Goal: Check status: Check status

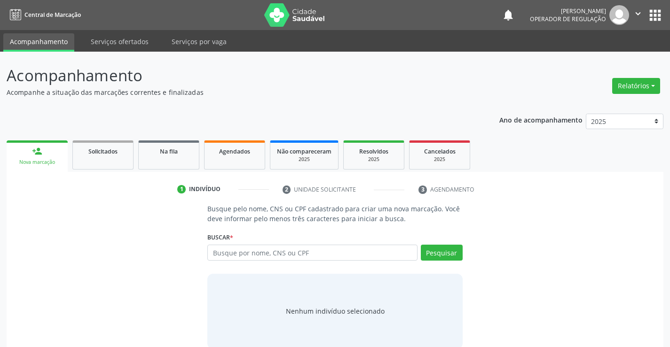
click at [551, 222] on div "Busque pelo nome, CNS ou CPF cadastrado para criar uma nova marcação. Você deve…" at bounding box center [334, 276] width 643 height 145
click at [249, 93] on p "Acompanhe a situação das marcações correntes e finalizadas" at bounding box center [237, 92] width 460 height 10
click at [104, 156] on div "Solicitados" at bounding box center [102, 151] width 47 height 10
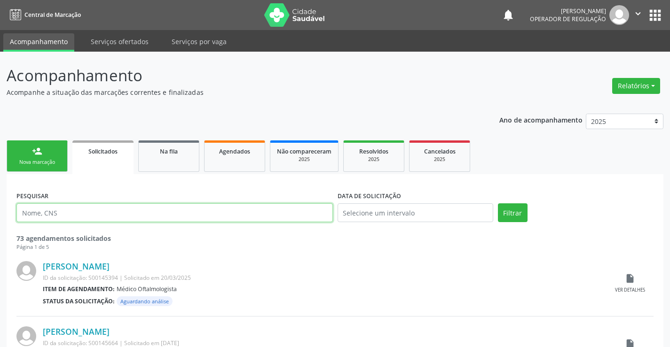
click at [177, 218] on input "text" at bounding box center [174, 212] width 316 height 19
click at [186, 215] on input "text" at bounding box center [174, 212] width 316 height 19
type input "702106797261899"
click at [511, 226] on div "Filtrar" at bounding box center [575, 215] width 160 height 25
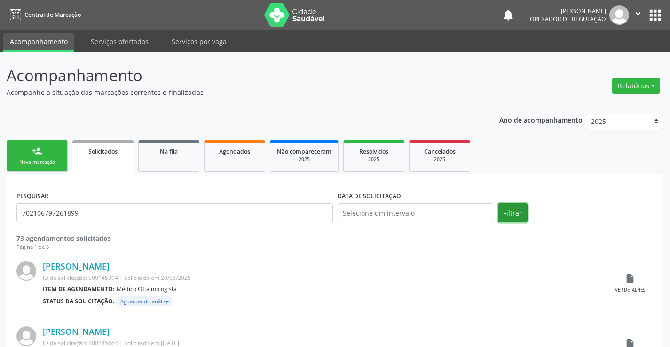
click at [515, 218] on button "Filtrar" at bounding box center [513, 212] width 30 height 19
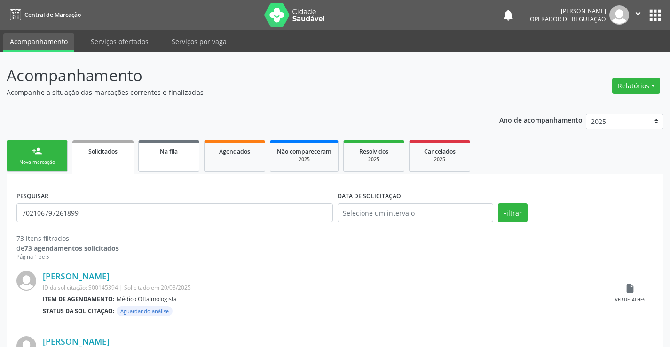
click at [183, 146] on link "Na fila" at bounding box center [168, 155] width 61 height 31
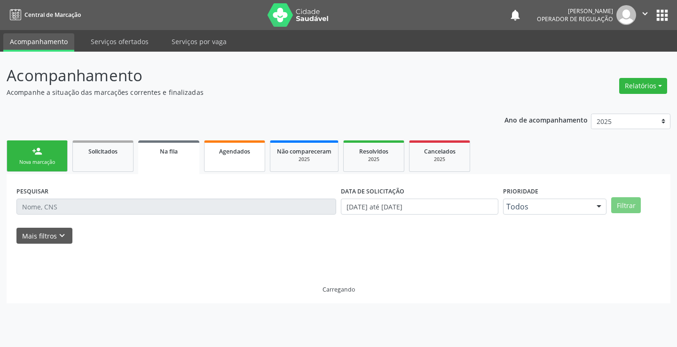
click at [235, 159] on link "Agendados" at bounding box center [234, 155] width 61 height 31
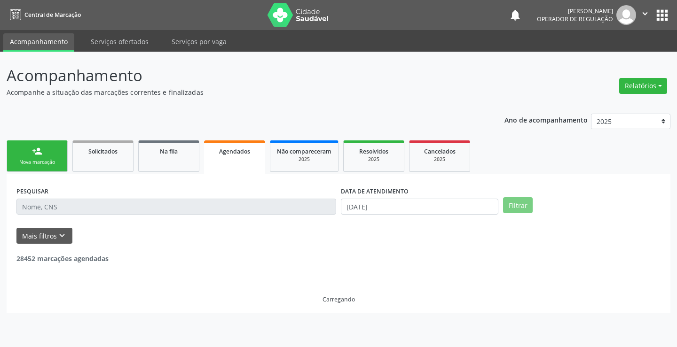
click at [235, 159] on link "Agendados" at bounding box center [234, 157] width 61 height 34
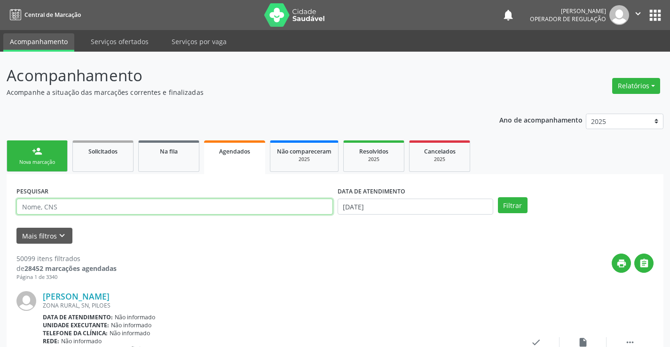
click at [114, 204] on input "text" at bounding box center [174, 207] width 316 height 16
type input "702106797261899"
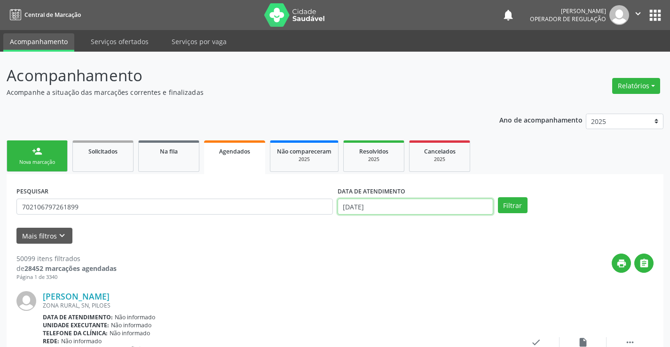
click at [408, 200] on input "[DATE]" at bounding box center [415, 207] width 156 height 16
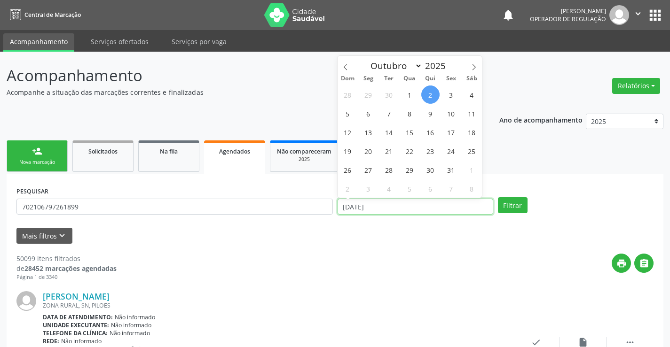
click at [405, 210] on input "[DATE]" at bounding box center [415, 207] width 156 height 16
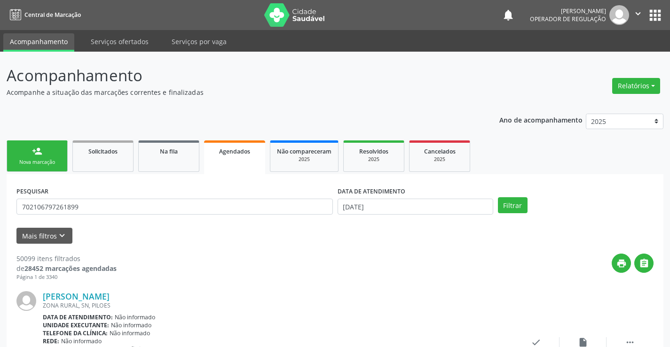
drag, startPoint x: 328, startPoint y: 268, endPoint x: 394, endPoint y: 230, distance: 75.6
click at [331, 265] on div "print " at bounding box center [385, 268] width 537 height 28
click at [407, 205] on input "[DATE]" at bounding box center [415, 207] width 156 height 16
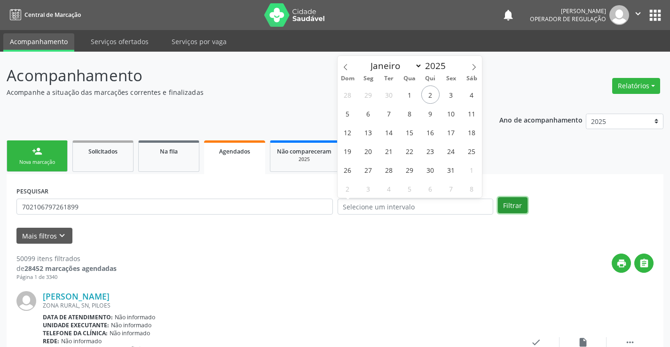
click at [512, 208] on button "Filtrar" at bounding box center [513, 205] width 30 height 16
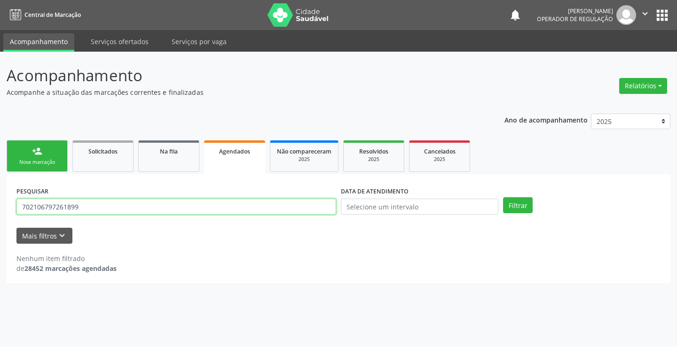
click at [228, 210] on input "702106797261899" at bounding box center [176, 207] width 320 height 16
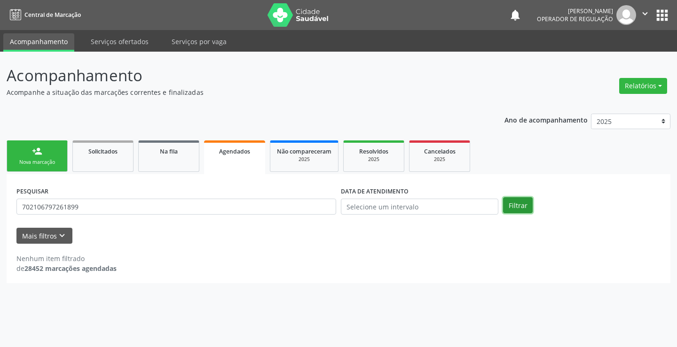
click at [527, 204] on button "Filtrar" at bounding box center [518, 205] width 30 height 16
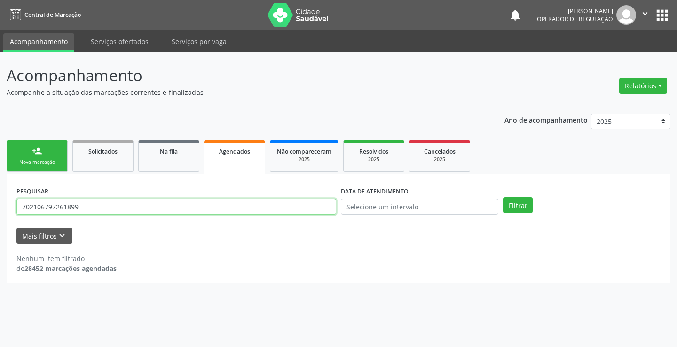
click at [151, 210] on input "702106797261899" at bounding box center [176, 207] width 320 height 16
type input "7"
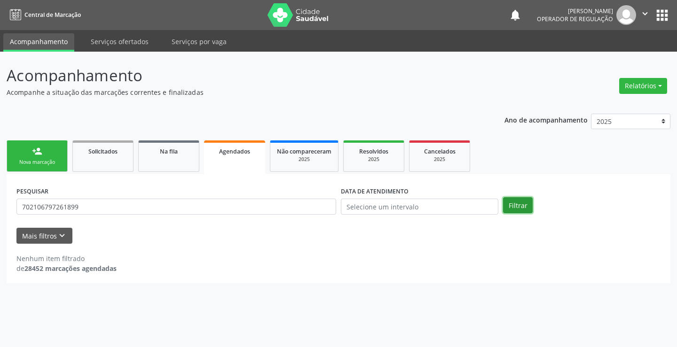
click at [520, 209] on button "Filtrar" at bounding box center [518, 205] width 30 height 16
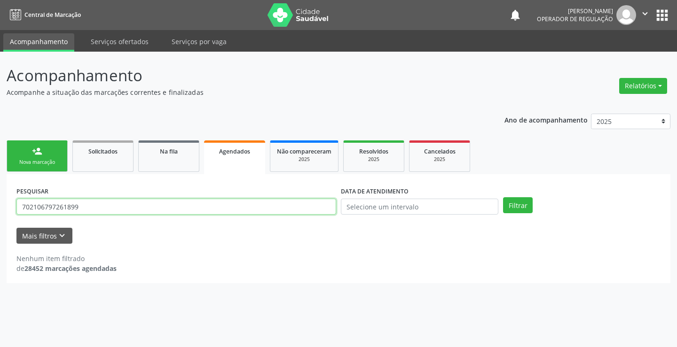
click at [247, 209] on input "702106797261899" at bounding box center [176, 207] width 320 height 16
type input "7"
type input "700807956188285"
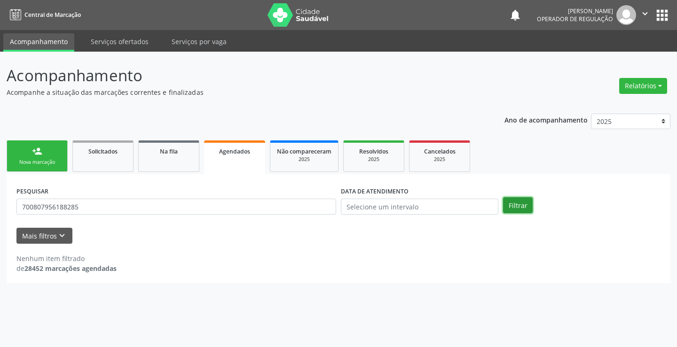
click at [508, 203] on button "Filtrar" at bounding box center [518, 205] width 30 height 16
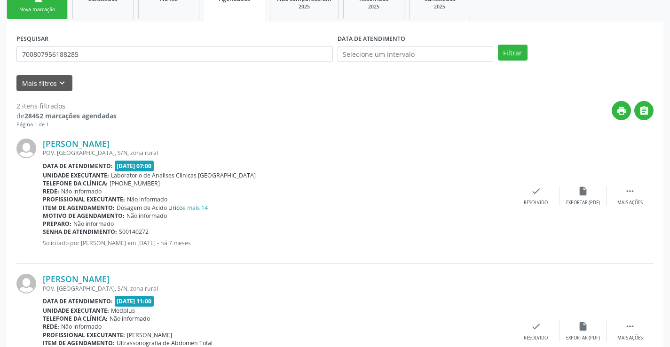
scroll to position [33, 0]
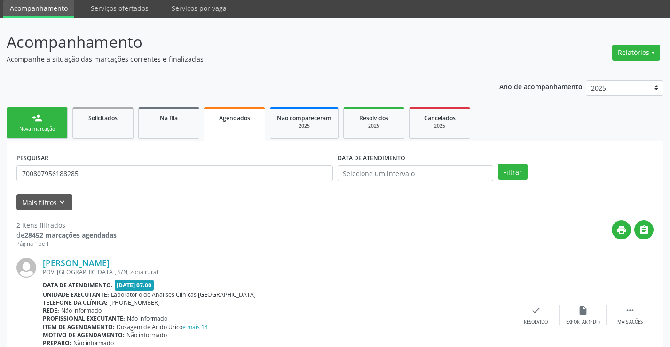
drag, startPoint x: 135, startPoint y: 273, endPoint x: 374, endPoint y: 42, distance: 332.3
click at [374, 42] on p "Acompanhamento" at bounding box center [237, 42] width 460 height 23
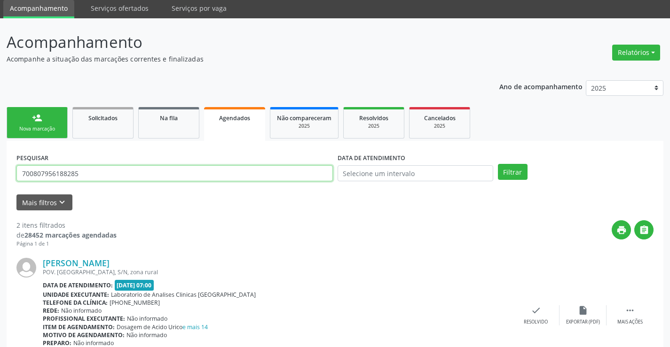
click at [102, 170] on input "700807956188285" at bounding box center [174, 173] width 316 height 16
click at [498, 164] on button "Filtrar" at bounding box center [513, 172] width 30 height 16
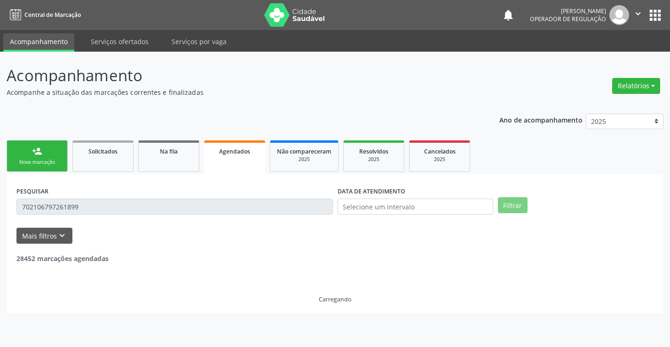
scroll to position [0, 0]
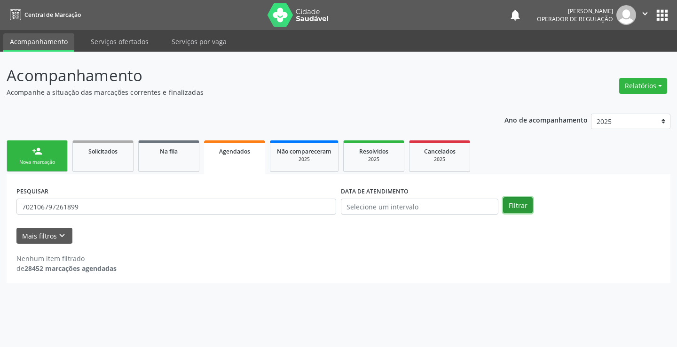
click at [513, 204] on button "Filtrar" at bounding box center [518, 205] width 30 height 16
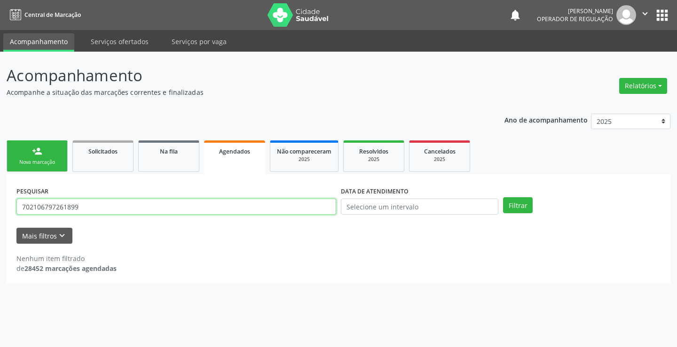
click at [149, 213] on input "702106797261899" at bounding box center [176, 207] width 320 height 16
type input "7"
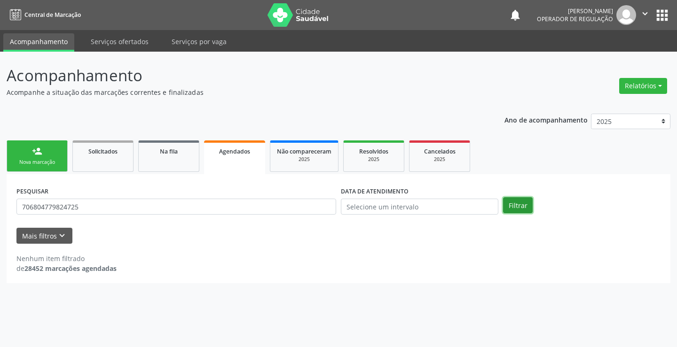
click at [531, 205] on button "Filtrar" at bounding box center [518, 205] width 30 height 16
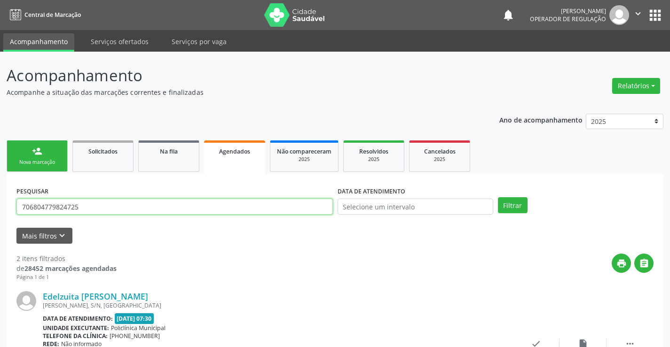
click at [211, 200] on input "706804779824725" at bounding box center [174, 207] width 316 height 16
type input "7"
click at [99, 207] on input "[PERSON_NAME] bBatista" at bounding box center [174, 207] width 316 height 16
click at [510, 210] on button "Filtrar" at bounding box center [513, 205] width 30 height 16
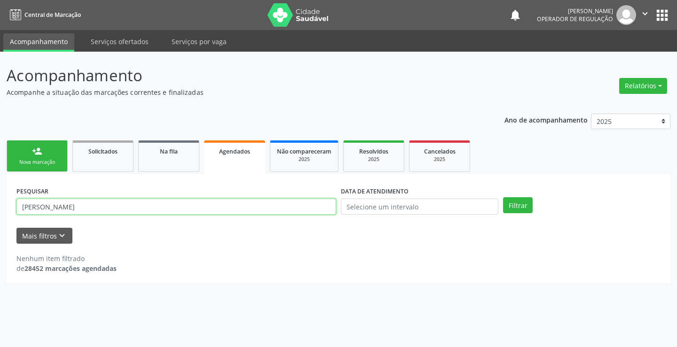
click at [240, 209] on input "[PERSON_NAME]" at bounding box center [176, 207] width 320 height 16
type input "M"
type input "[PERSON_NAME]"
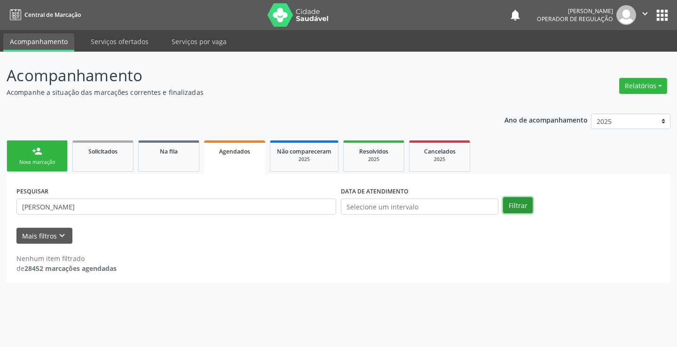
click at [511, 200] on button "Filtrar" at bounding box center [518, 205] width 30 height 16
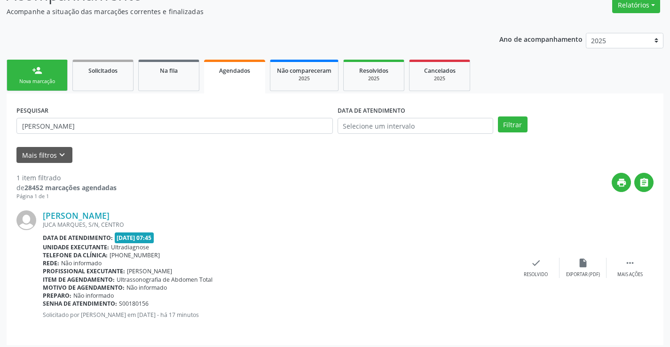
scroll to position [86, 0]
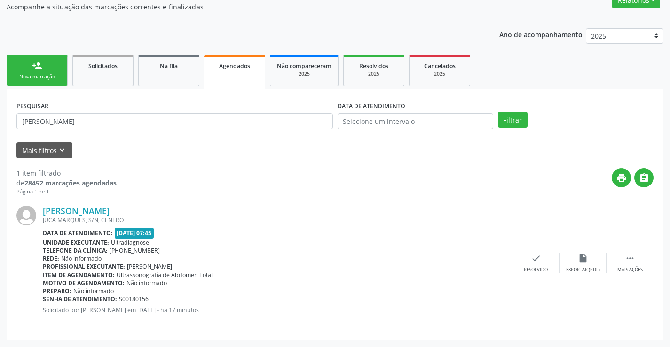
drag, startPoint x: 125, startPoint y: 269, endPoint x: 130, endPoint y: 270, distance: 4.8
click at [126, 269] on div "Profissional executante: [PERSON_NAME]" at bounding box center [277, 267] width 469 height 8
drag, startPoint x: 130, startPoint y: 270, endPoint x: 204, endPoint y: 265, distance: 74.4
click at [204, 265] on div "Profissional executante: [PERSON_NAME]" at bounding box center [277, 267] width 469 height 8
click at [203, 112] on div "PESQUISAR [PERSON_NAME]" at bounding box center [174, 117] width 321 height 37
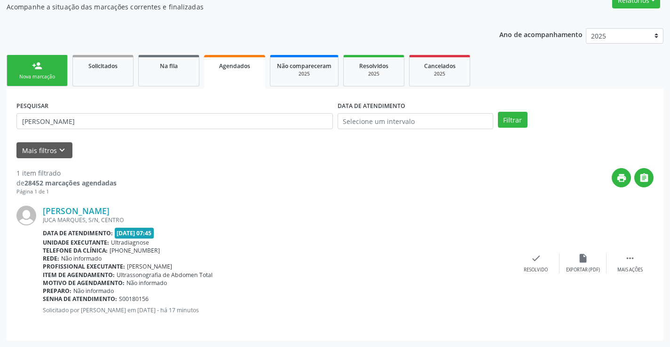
click at [203, 112] on div "PESQUISAR [PERSON_NAME]" at bounding box center [174, 117] width 321 height 37
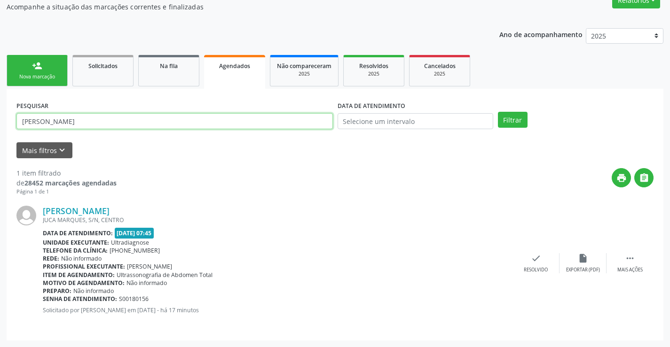
click at [197, 122] on input "[PERSON_NAME]" at bounding box center [174, 121] width 316 height 16
click at [498, 112] on button "Filtrar" at bounding box center [513, 120] width 30 height 16
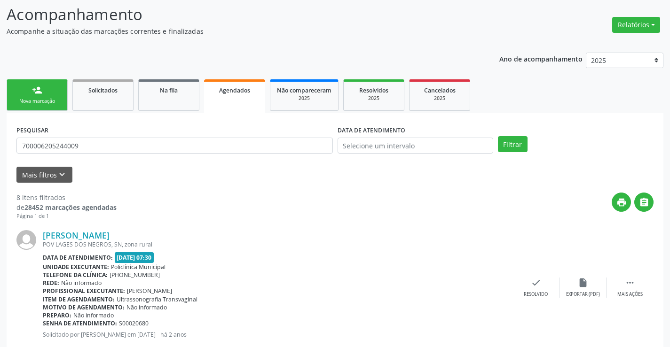
scroll to position [47, 0]
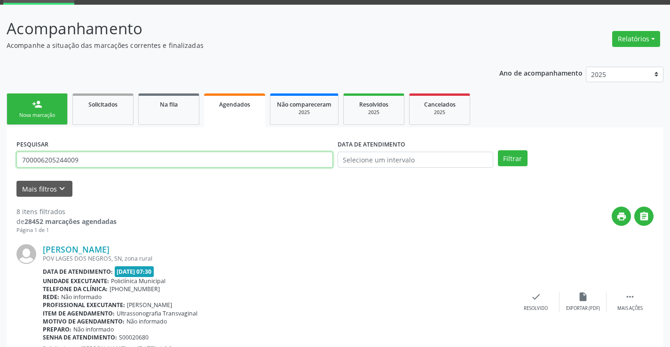
click at [145, 160] on input "700006205244009" at bounding box center [174, 160] width 316 height 16
type input "7"
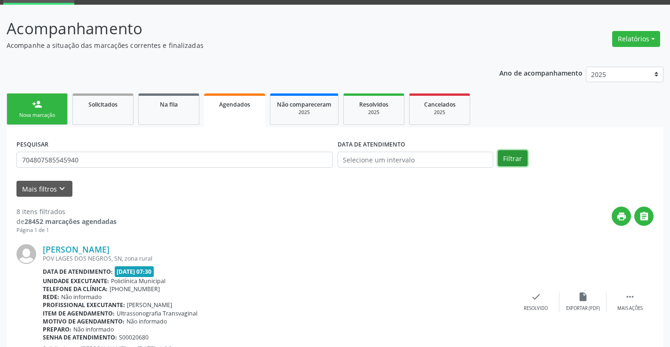
click at [510, 160] on button "Filtrar" at bounding box center [513, 158] width 30 height 16
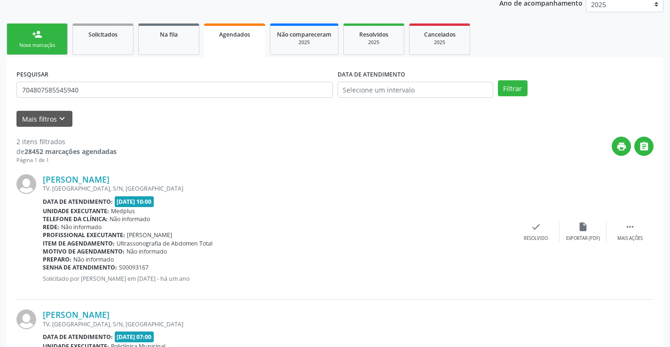
scroll to position [0, 0]
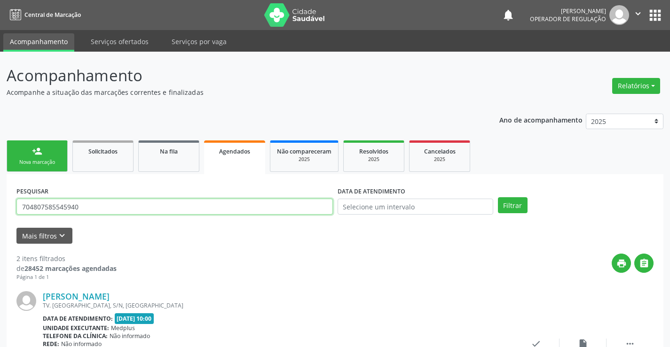
click at [186, 212] on input "704807585545940" at bounding box center [174, 207] width 316 height 16
type input "7"
click at [508, 210] on button "Filtrar" at bounding box center [513, 205] width 30 height 16
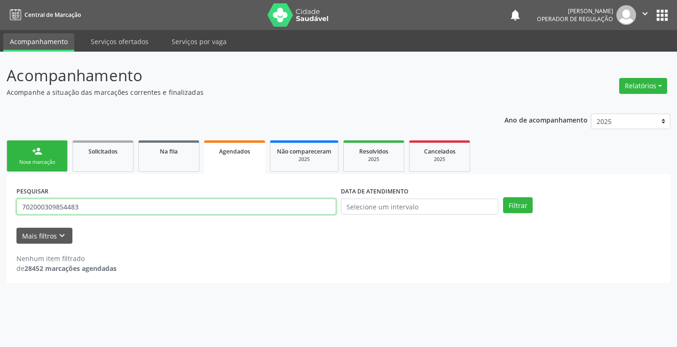
click at [312, 209] on input "702000309854483" at bounding box center [176, 207] width 320 height 16
type input "7"
type input "702000309854483"
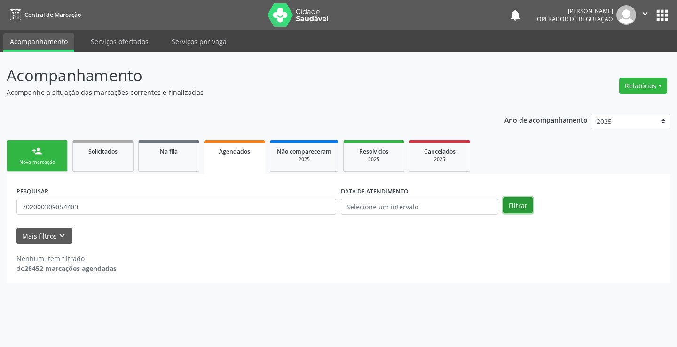
click at [523, 212] on button "Filtrar" at bounding box center [518, 205] width 30 height 16
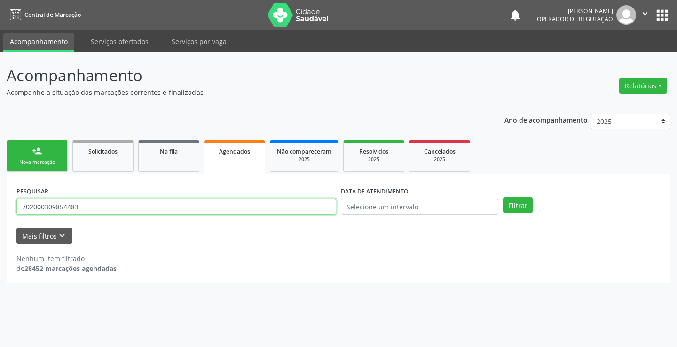
click at [179, 212] on input "702000309854483" at bounding box center [176, 207] width 320 height 16
type input "70000766693696901"
click at [503, 197] on button "Filtrar" at bounding box center [518, 205] width 30 height 16
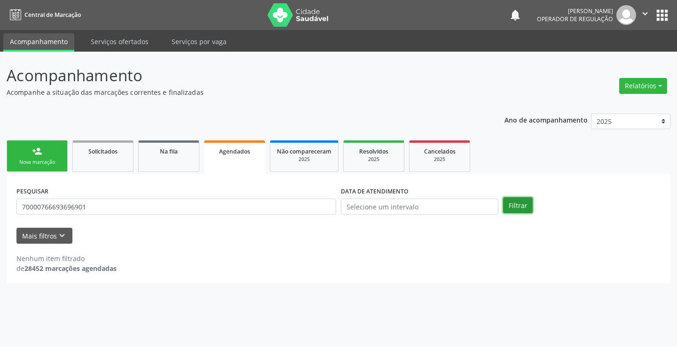
click at [524, 205] on button "Filtrar" at bounding box center [518, 205] width 30 height 16
click at [157, 161] on link "Na fila" at bounding box center [168, 155] width 61 height 31
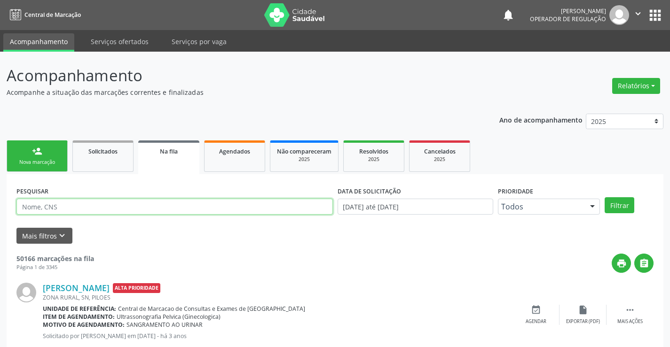
click at [201, 201] on input "text" at bounding box center [174, 207] width 316 height 16
click at [604, 197] on button "Filtrar" at bounding box center [619, 205] width 30 height 16
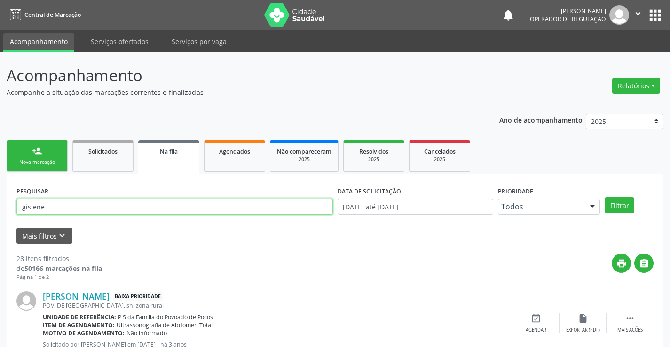
click at [230, 207] on input "gislene" at bounding box center [174, 207] width 316 height 16
type input "[PERSON_NAME]"
click at [604, 197] on button "Filtrar" at bounding box center [619, 205] width 30 height 16
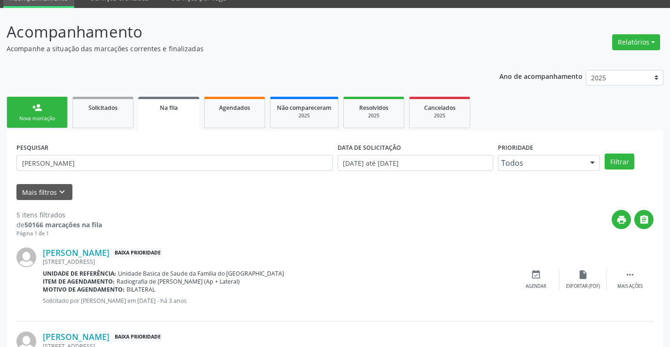
scroll to position [42, 0]
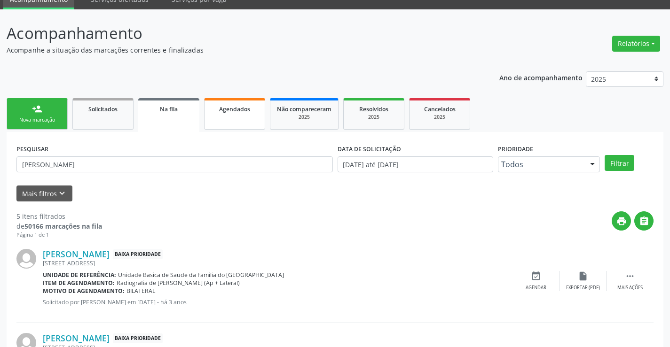
click at [245, 117] on link "Agendados" at bounding box center [234, 113] width 61 height 31
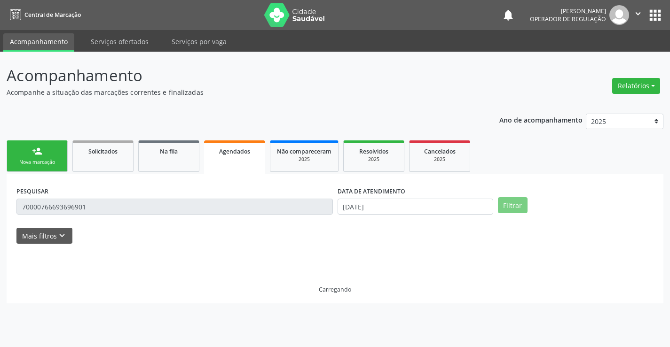
scroll to position [0, 0]
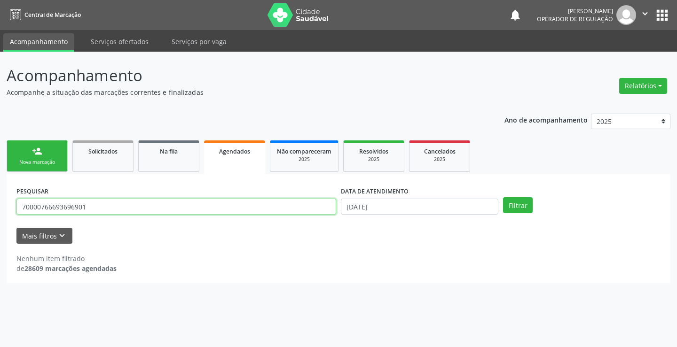
click at [223, 207] on input "70000766693696901" at bounding box center [176, 207] width 320 height 16
type input "700007666936901"
click at [503, 197] on button "Filtrar" at bounding box center [518, 205] width 30 height 16
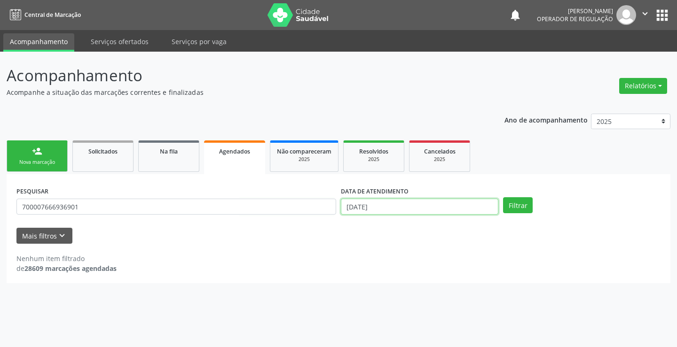
click at [426, 214] on input "[DATE]" at bounding box center [419, 207] width 157 height 16
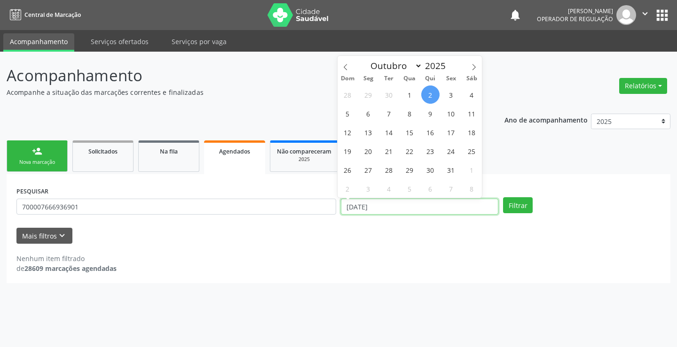
click at [426, 214] on input "[DATE]" at bounding box center [419, 207] width 157 height 16
click at [503, 197] on button "Filtrar" at bounding box center [518, 205] width 30 height 16
click at [513, 199] on button "Filtrar" at bounding box center [518, 205] width 30 height 16
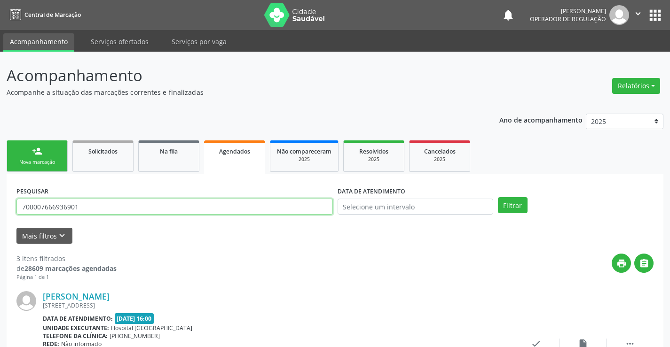
click at [245, 203] on input "700007666936901" at bounding box center [174, 207] width 316 height 16
type input "703405372378900"
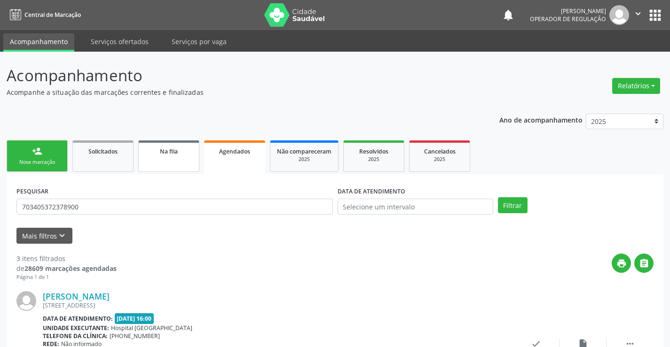
click at [182, 160] on link "Na fila" at bounding box center [168, 155] width 61 height 31
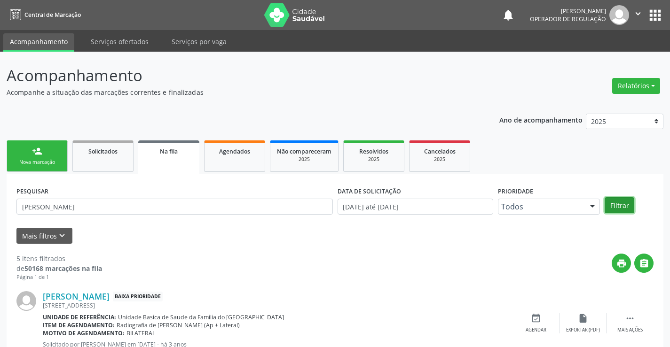
click at [617, 203] on button "Filtrar" at bounding box center [619, 205] width 30 height 16
click at [221, 210] on input "[PERSON_NAME]" at bounding box center [174, 207] width 316 height 16
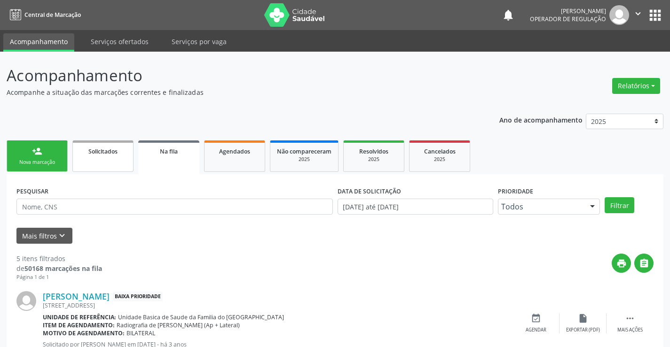
click at [121, 168] on link "Solicitados" at bounding box center [102, 155] width 61 height 31
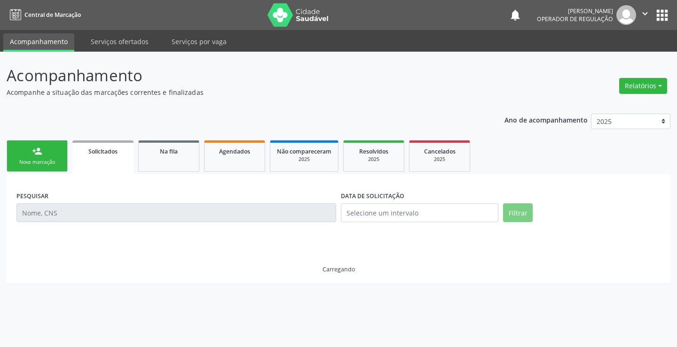
click at [121, 168] on link "Solicitados" at bounding box center [102, 157] width 61 height 34
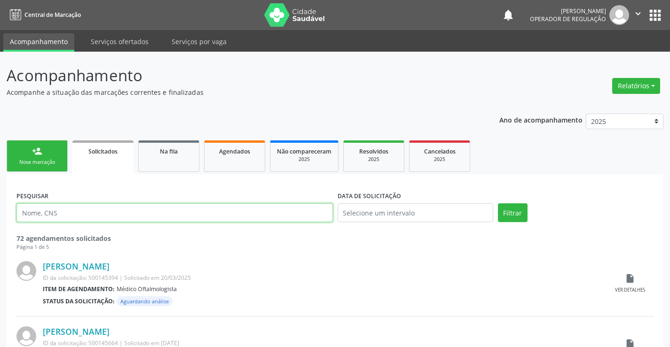
click at [162, 218] on input "text" at bounding box center [174, 212] width 316 height 19
type input "7034053378900"
click at [498, 203] on button "Filtrar" at bounding box center [513, 212] width 30 height 19
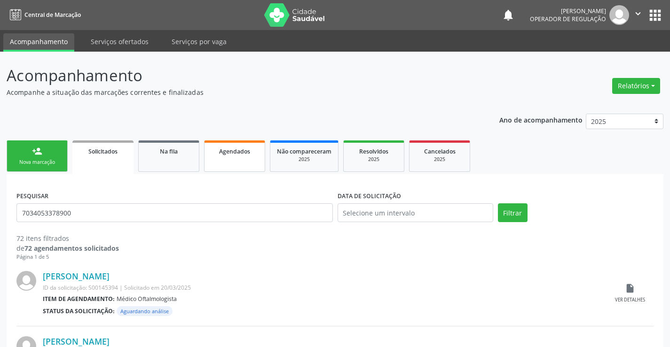
click at [224, 156] on link "Agendados" at bounding box center [234, 155] width 61 height 31
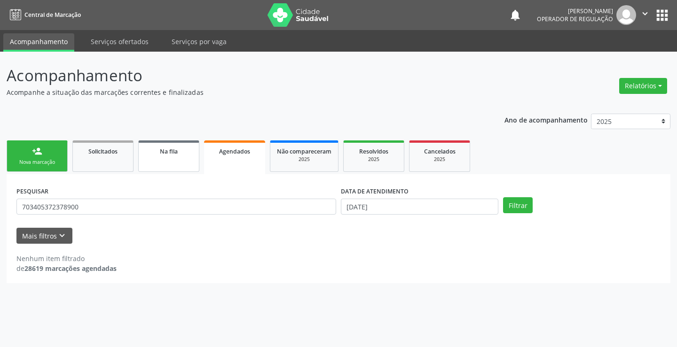
click at [167, 155] on span "Na fila" at bounding box center [169, 152] width 18 height 8
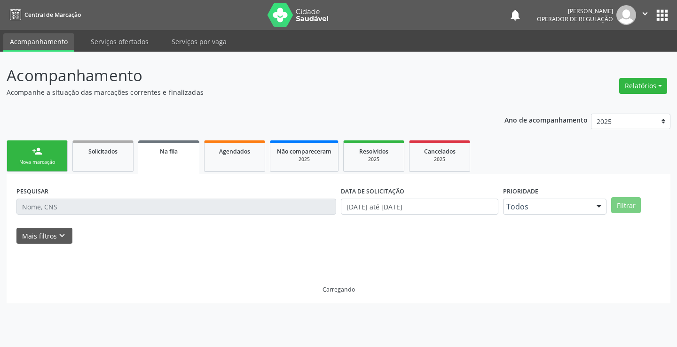
click at [165, 154] on span "Na fila" at bounding box center [169, 152] width 18 height 8
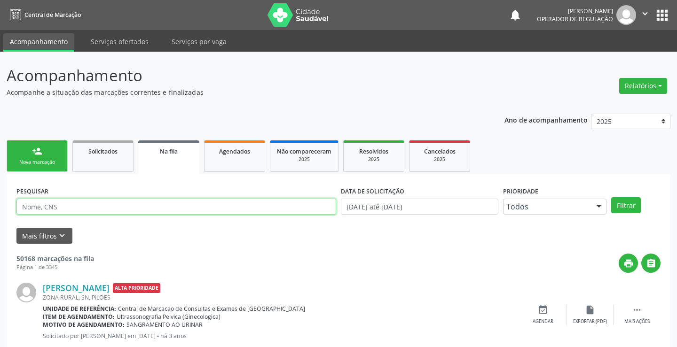
click at [150, 206] on input "text" at bounding box center [176, 207] width 320 height 16
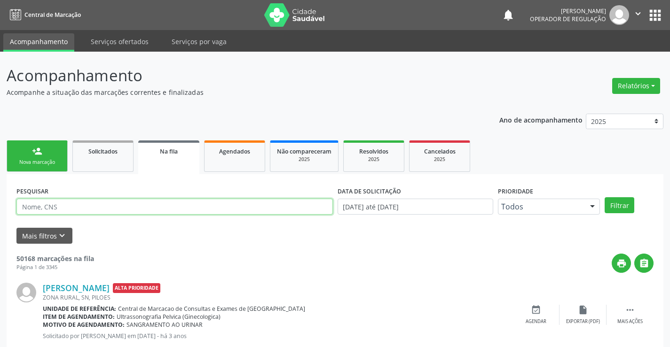
click at [150, 206] on input "text" at bounding box center [174, 207] width 316 height 16
type input "[PERSON_NAME]"
click at [604, 197] on button "Filtrar" at bounding box center [619, 205] width 30 height 16
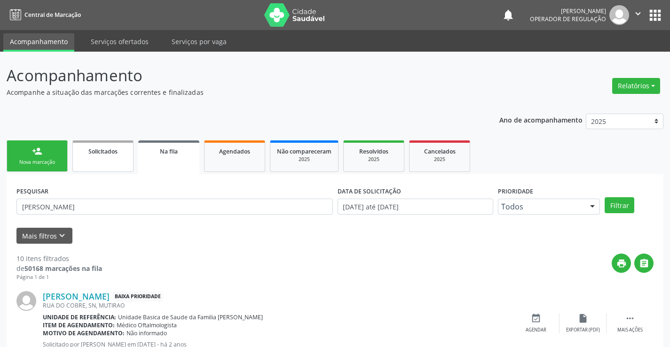
click at [120, 156] on link "Solicitados" at bounding box center [102, 155] width 61 height 31
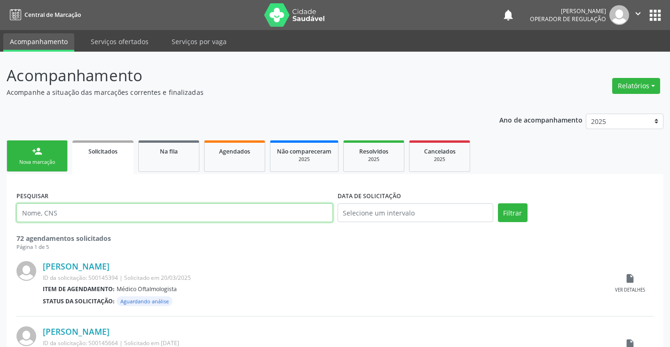
click at [117, 215] on input "text" at bounding box center [174, 212] width 316 height 19
type input "[PERSON_NAME]"
click at [498, 203] on button "Filtrar" at bounding box center [513, 212] width 30 height 19
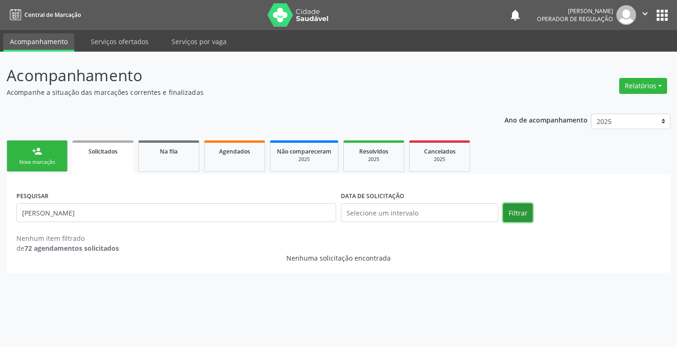
click at [520, 210] on button "Filtrar" at bounding box center [518, 212] width 30 height 19
click at [174, 155] on span "Na fila" at bounding box center [169, 152] width 18 height 8
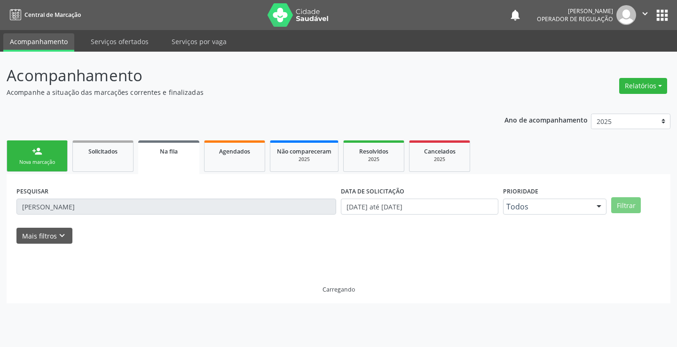
click at [174, 155] on span "Na fila" at bounding box center [169, 152] width 18 height 8
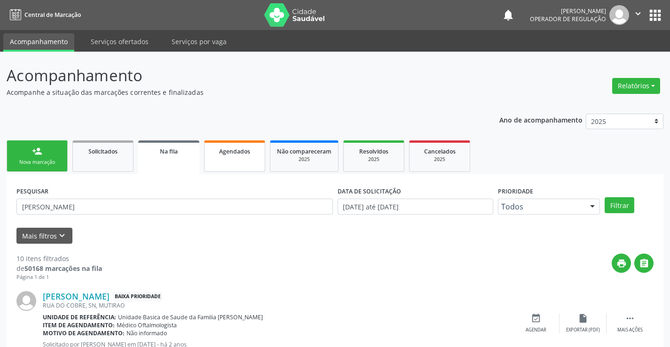
click at [235, 162] on link "Agendados" at bounding box center [234, 155] width 61 height 31
select select "9"
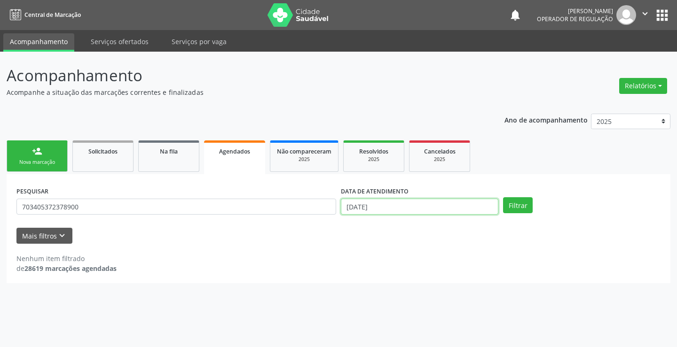
click at [364, 212] on input "[DATE]" at bounding box center [419, 207] width 157 height 16
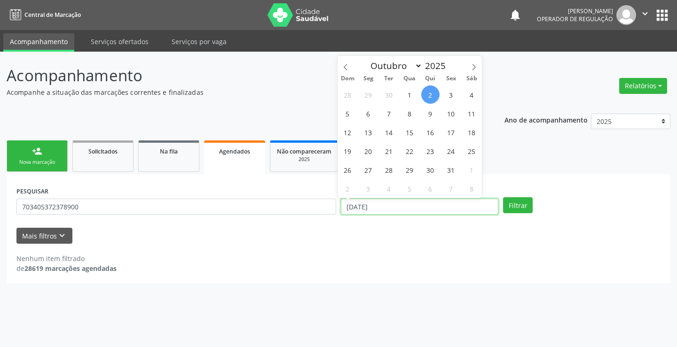
click at [364, 211] on input "[DATE]" at bounding box center [419, 207] width 157 height 16
click at [503, 197] on button "Filtrar" at bounding box center [518, 205] width 30 height 16
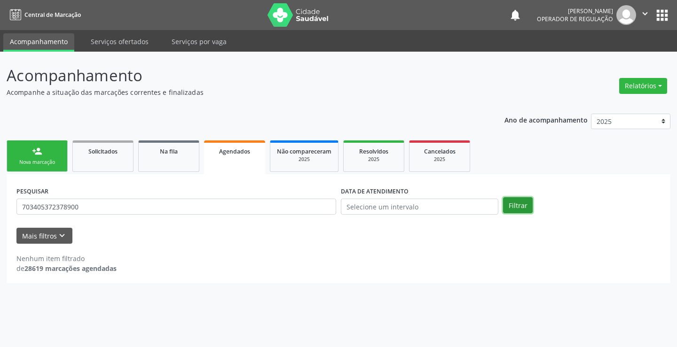
click at [517, 211] on button "Filtrar" at bounding box center [518, 205] width 30 height 16
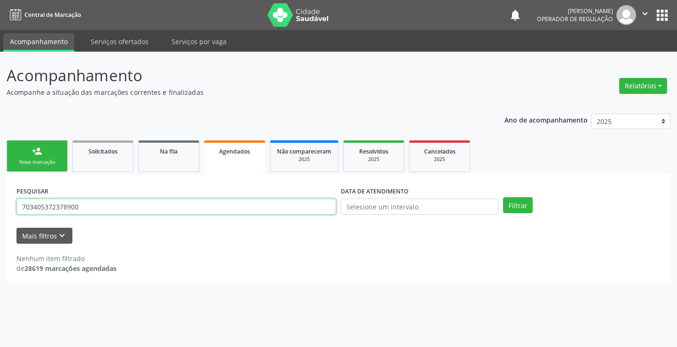
click at [79, 212] on input "703405372378900" at bounding box center [176, 207] width 320 height 16
type input "lu7cuan"
click at [91, 207] on input "lu7cuan" at bounding box center [176, 207] width 320 height 16
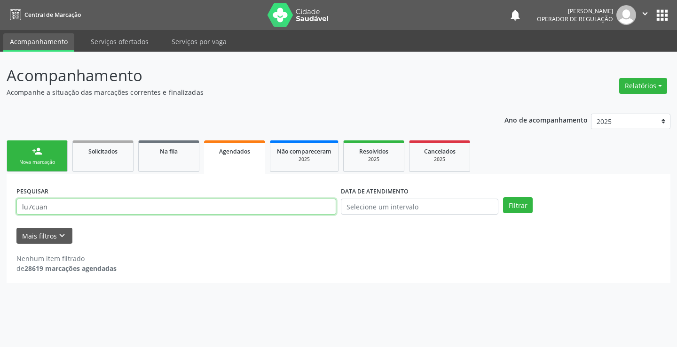
click at [91, 207] on input "lu7cuan" at bounding box center [176, 207] width 320 height 16
type input "[PERSON_NAME]"
click at [503, 197] on button "Filtrar" at bounding box center [518, 205] width 30 height 16
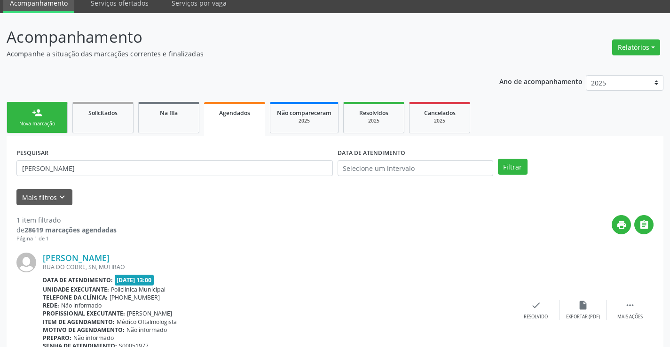
scroll to position [86, 0]
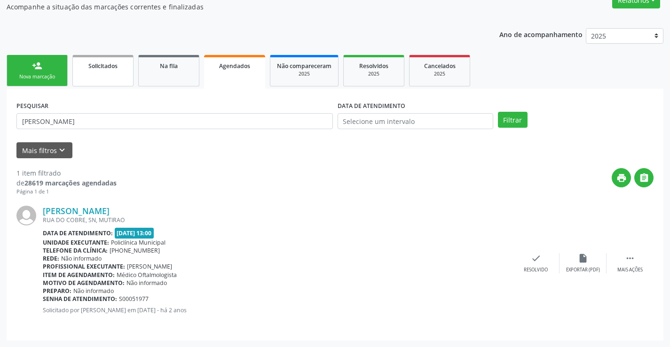
click at [101, 77] on link "Solicitados" at bounding box center [102, 70] width 61 height 31
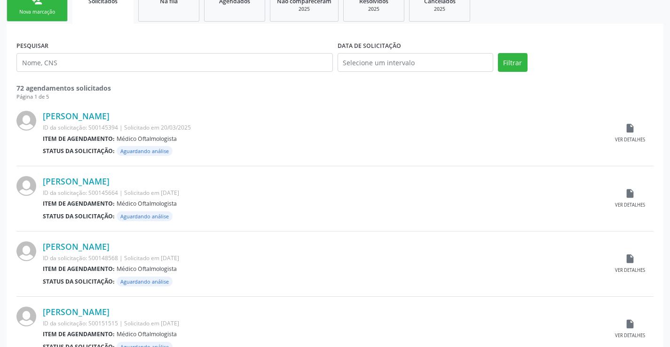
scroll to position [0, 0]
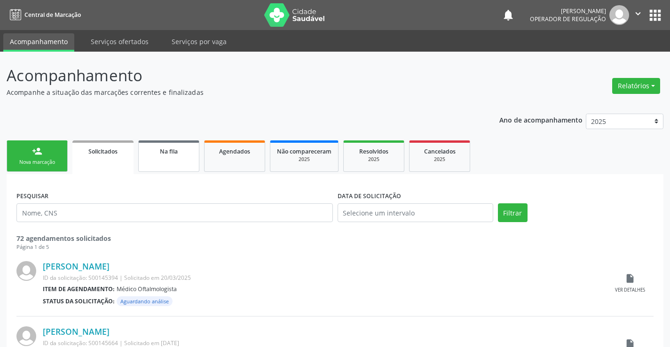
click at [176, 157] on link "Na fila" at bounding box center [168, 155] width 61 height 31
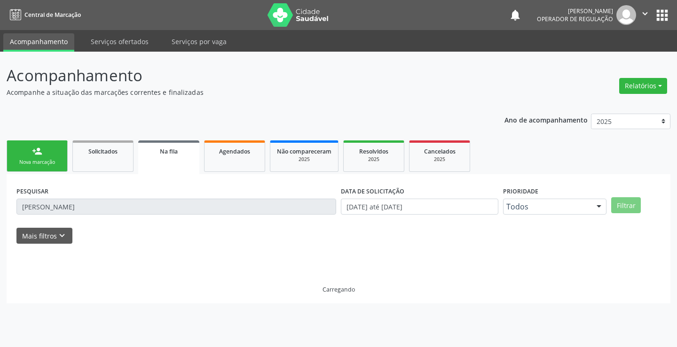
click at [176, 157] on link "Na fila" at bounding box center [168, 157] width 61 height 34
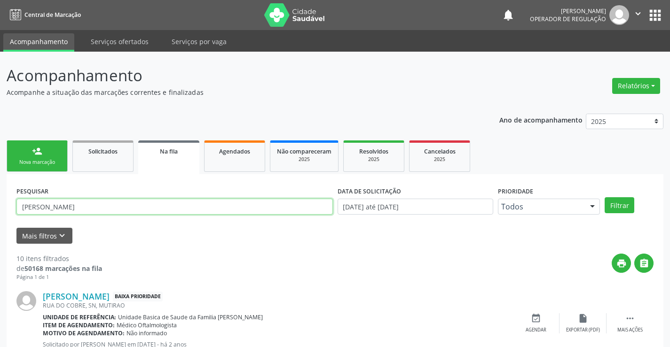
click at [139, 209] on input "[PERSON_NAME]" at bounding box center [174, 207] width 316 height 16
click at [604, 197] on button "Filtrar" at bounding box center [619, 205] width 30 height 16
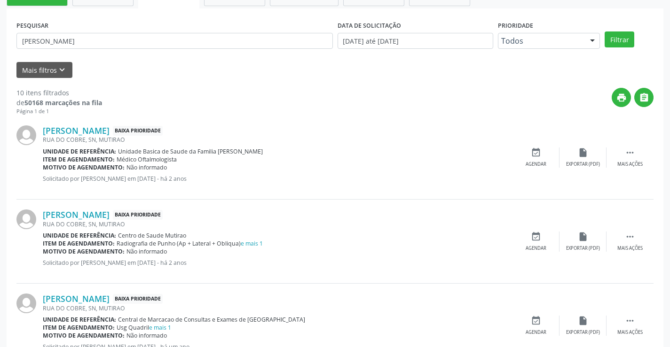
scroll to position [40, 0]
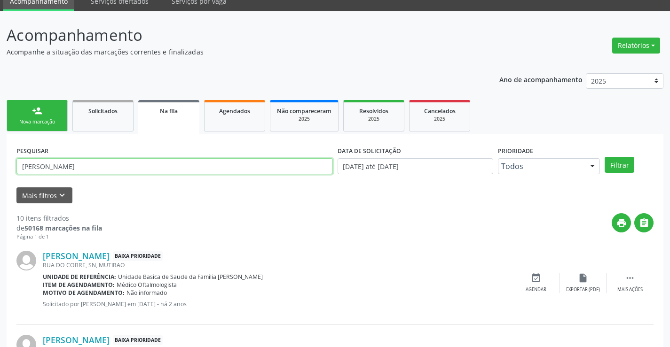
click at [133, 169] on input "[PERSON_NAME]" at bounding box center [174, 166] width 316 height 16
type input "l"
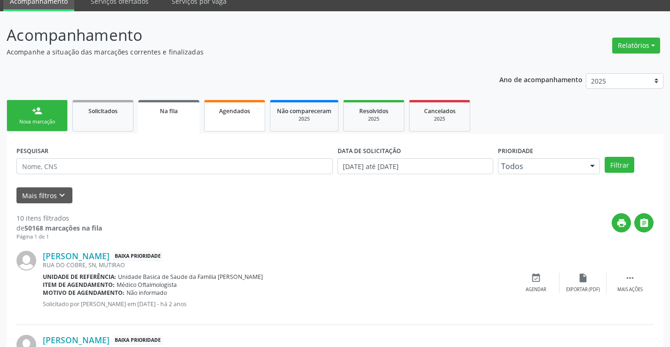
click at [241, 114] on span "Agendados" at bounding box center [234, 111] width 31 height 8
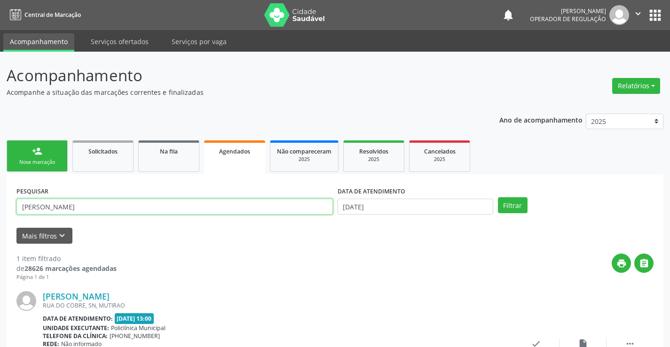
click at [187, 209] on input "[PERSON_NAME]" at bounding box center [174, 207] width 316 height 16
type input "l"
type input "700404947435047"
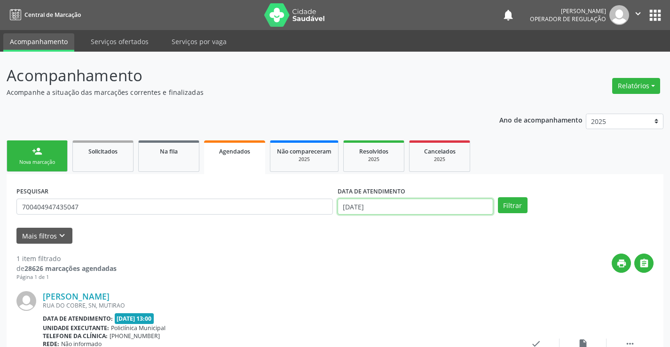
click at [426, 209] on input "[DATE]" at bounding box center [415, 207] width 156 height 16
click at [477, 243] on div "PESQUISAR 700404947435047 DATA DE ATENDIMENTO Filtrar UNIDADE DE REFERÊNCIA Sel…" at bounding box center [335, 300] width 656 height 252
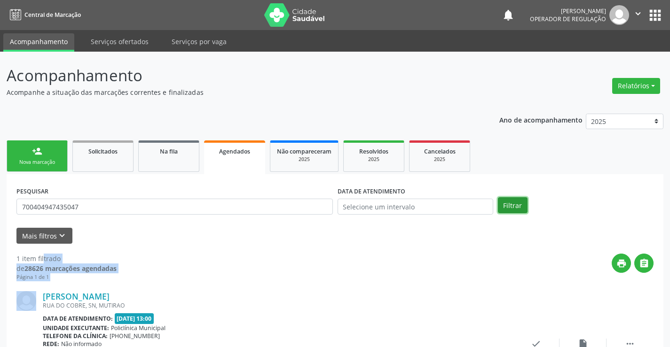
click at [514, 204] on button "Filtrar" at bounding box center [513, 205] width 30 height 16
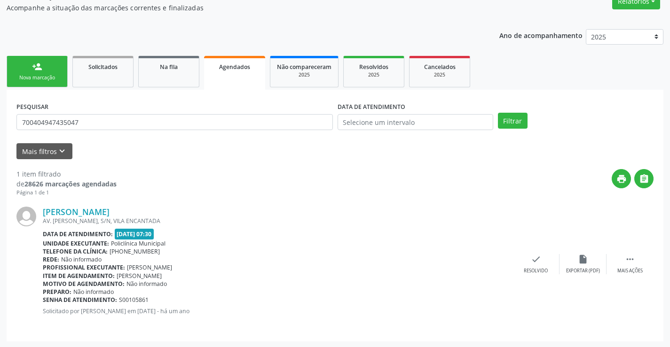
scroll to position [86, 0]
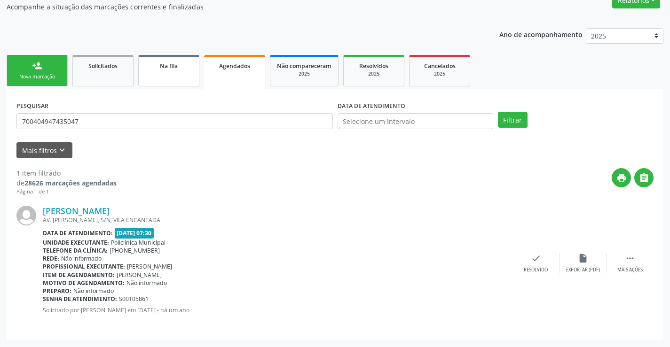
click at [163, 68] on span "Na fila" at bounding box center [169, 66] width 18 height 8
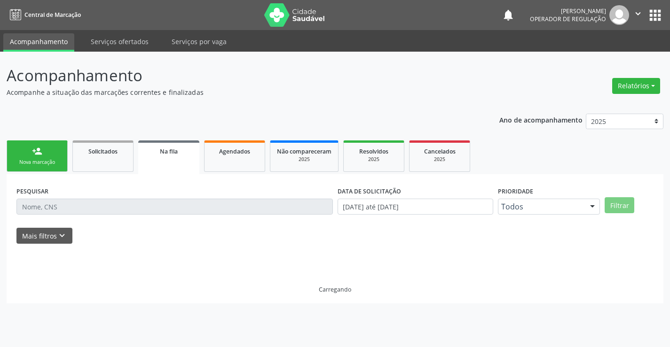
scroll to position [0, 0]
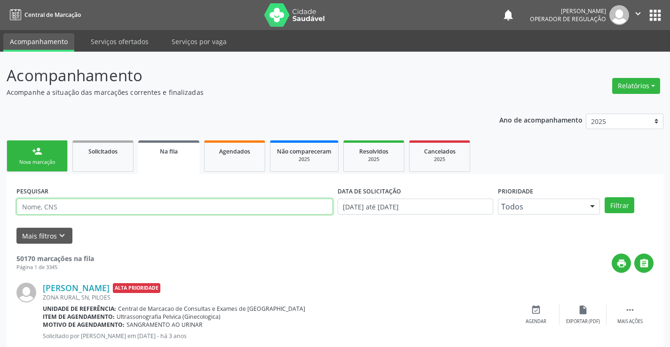
click at [172, 205] on input "text" at bounding box center [174, 207] width 316 height 16
type input "700404947435047"
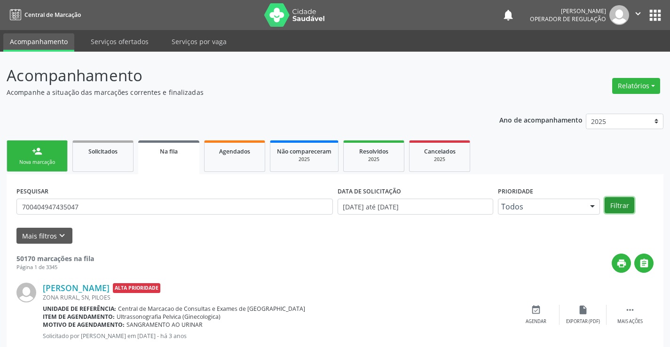
click at [619, 205] on button "Filtrar" at bounding box center [619, 205] width 30 height 16
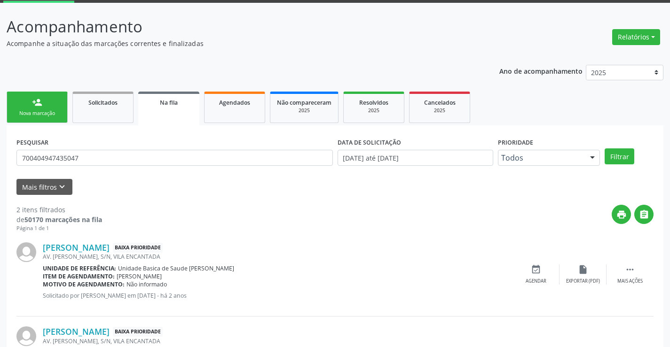
scroll to position [118, 0]
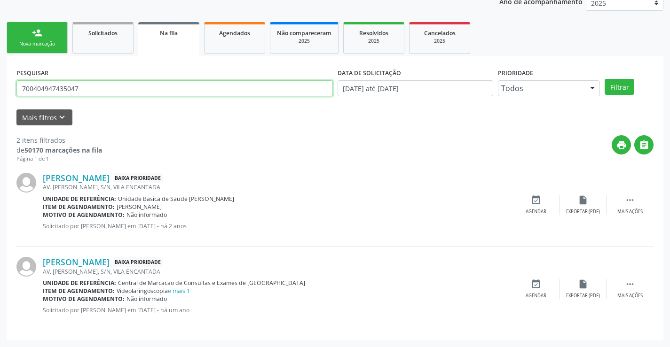
click at [148, 88] on input "700404947435047" at bounding box center [174, 88] width 316 height 16
type input "706703500963819"
click at [604, 79] on button "Filtrar" at bounding box center [619, 87] width 30 height 16
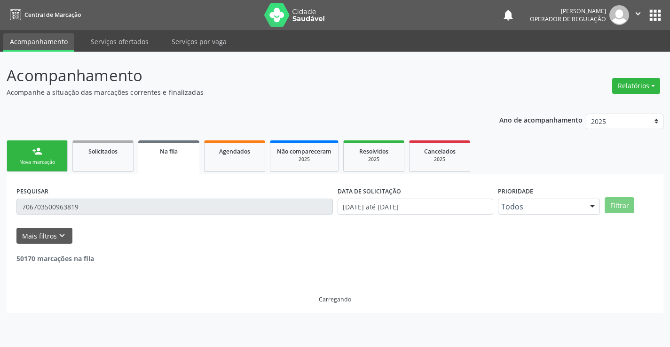
scroll to position [0, 0]
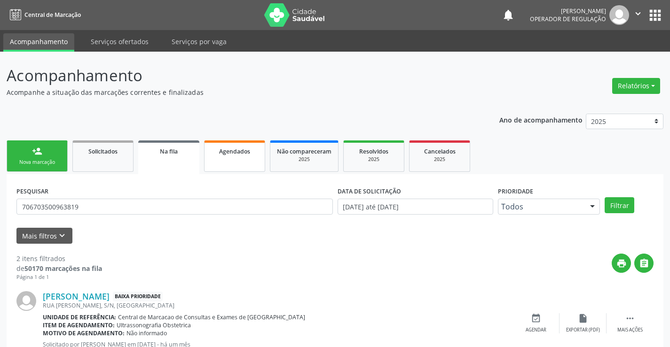
click at [254, 154] on div "Agendados" at bounding box center [234, 151] width 47 height 10
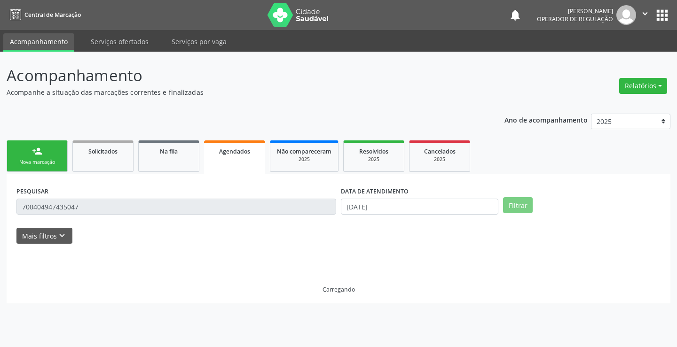
click at [254, 154] on div "Agendados" at bounding box center [234, 151] width 48 height 10
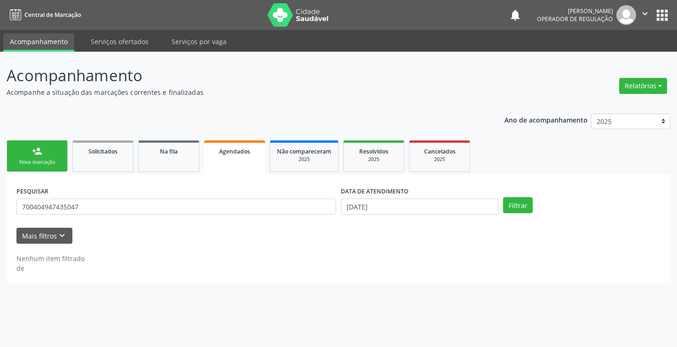
click at [254, 154] on div "Agendados" at bounding box center [234, 151] width 48 height 10
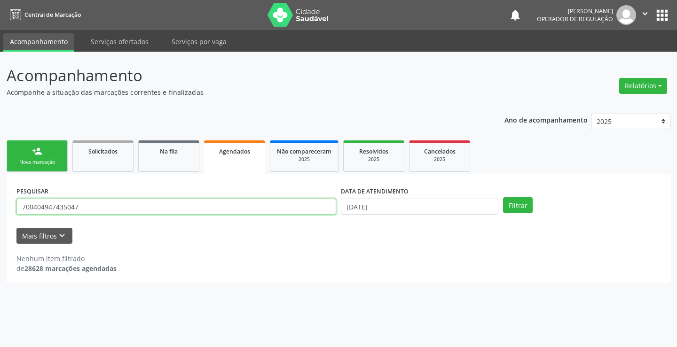
click at [229, 200] on input "700404947435047" at bounding box center [176, 207] width 320 height 16
click at [225, 209] on input "700404947435047" at bounding box center [176, 207] width 320 height 16
type input "706703500963819"
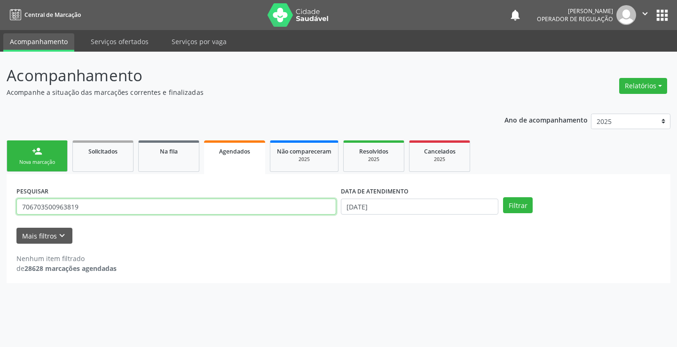
click at [503, 197] on button "Filtrar" at bounding box center [518, 205] width 30 height 16
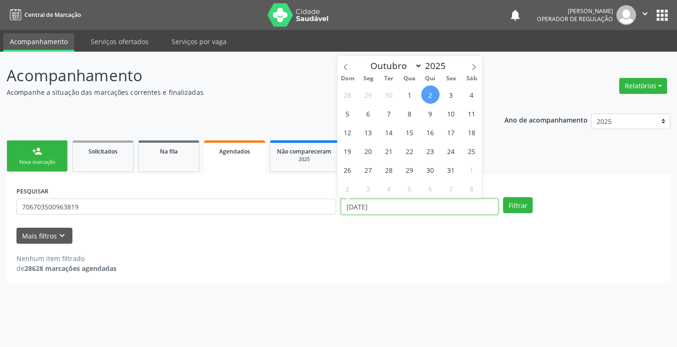
click at [411, 210] on input "[DATE]" at bounding box center [419, 207] width 157 height 16
click at [503, 197] on button "Filtrar" at bounding box center [518, 205] width 30 height 16
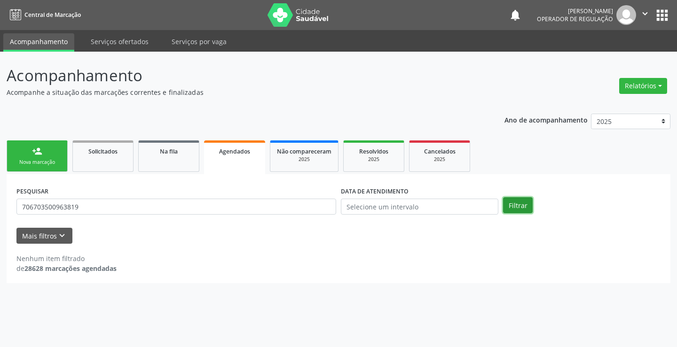
click at [516, 200] on button "Filtrar" at bounding box center [518, 205] width 30 height 16
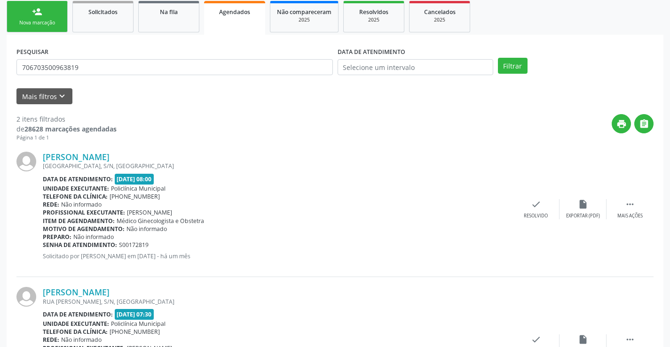
scroll to position [33, 0]
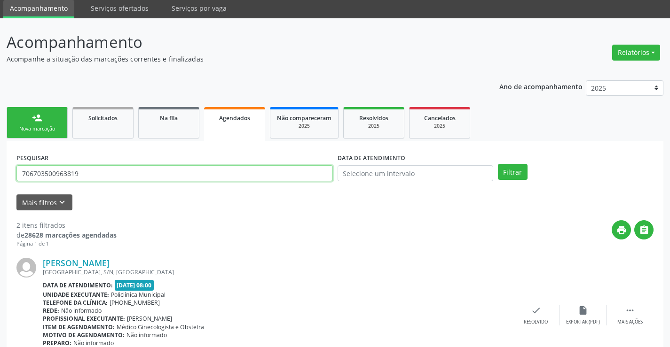
click at [149, 172] on input "706703500963819" at bounding box center [174, 173] width 316 height 16
type input "7"
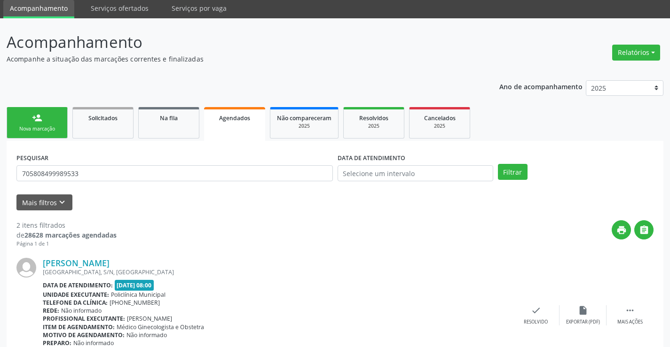
click at [494, 171] on div "DATA DE ATENDIMENTO" at bounding box center [415, 169] width 160 height 37
click at [519, 175] on button "Filtrar" at bounding box center [513, 172] width 30 height 16
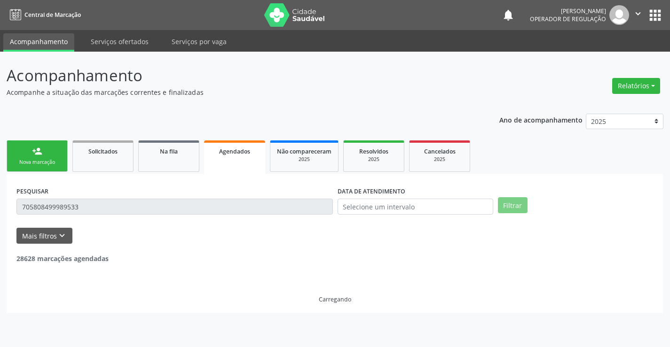
scroll to position [0, 0]
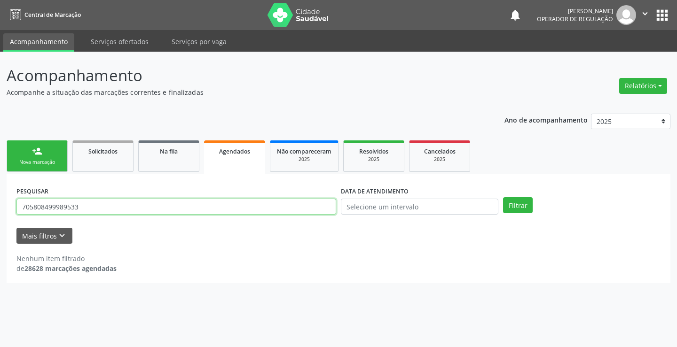
click at [178, 209] on input "705808499989533" at bounding box center [176, 207] width 320 height 16
type input "7"
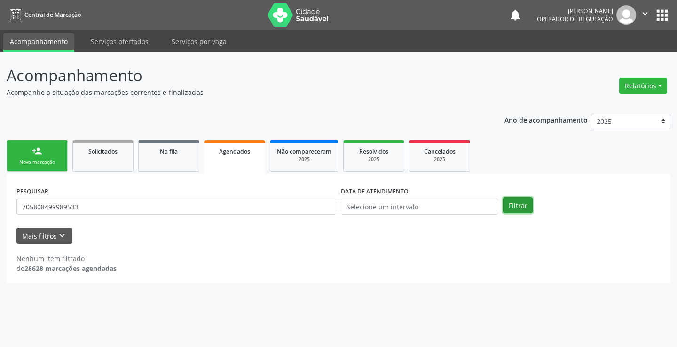
click at [525, 208] on button "Filtrar" at bounding box center [518, 205] width 30 height 16
click at [222, 154] on span "Agendados" at bounding box center [234, 152] width 31 height 8
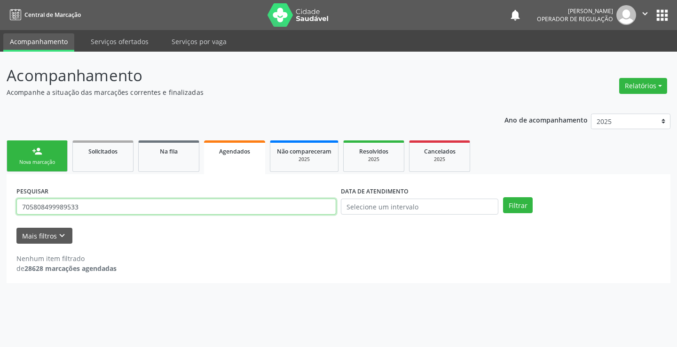
click at [228, 203] on input "705808499989533" at bounding box center [176, 207] width 320 height 16
type input "7"
click at [224, 208] on input "7" at bounding box center [176, 207] width 320 height 16
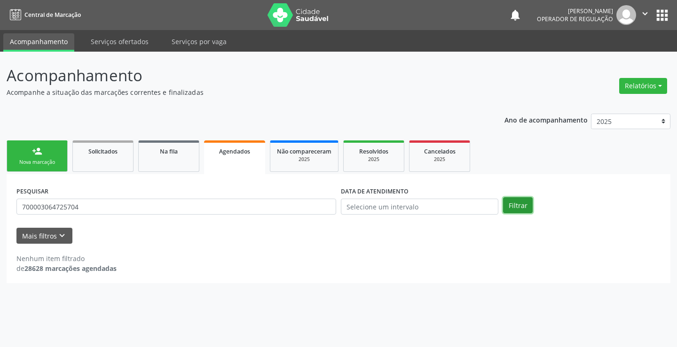
click at [512, 203] on button "Filtrar" at bounding box center [518, 205] width 30 height 16
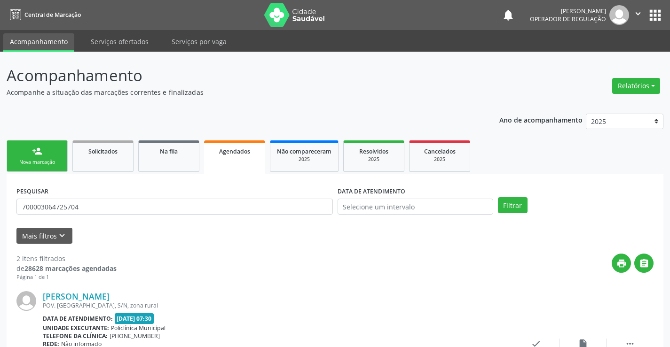
click at [218, 154] on div "Agendados" at bounding box center [234, 151] width 48 height 10
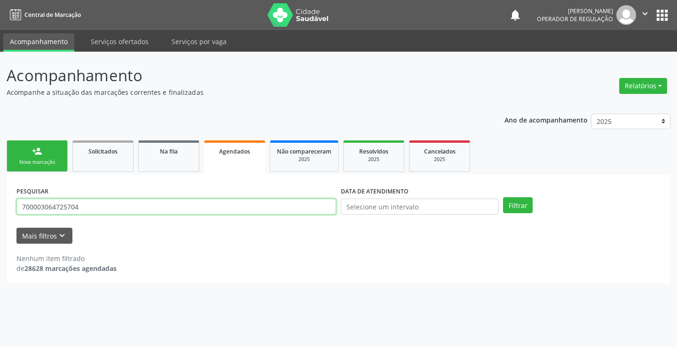
click at [210, 210] on input "700003064725704" at bounding box center [176, 207] width 320 height 16
type input "7"
type input "700003064725704"
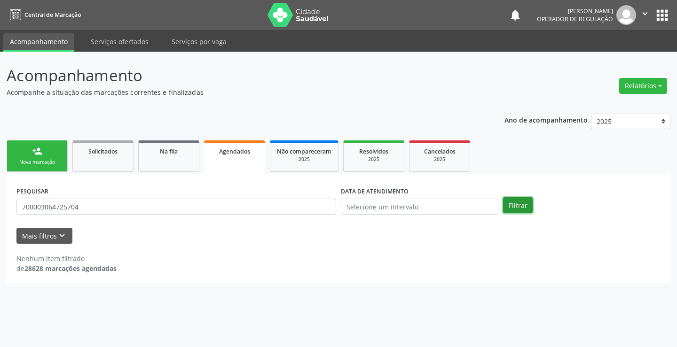
click at [523, 206] on button "Filtrar" at bounding box center [518, 205] width 30 height 16
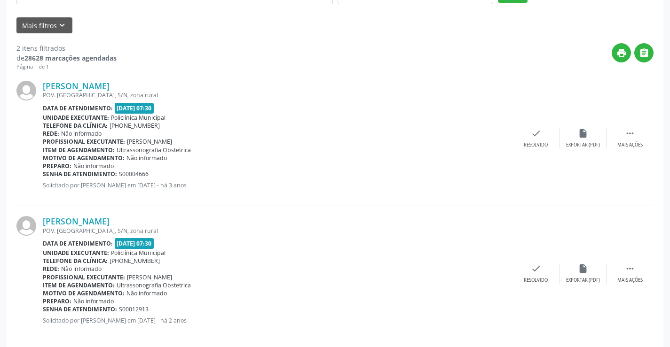
scroll to position [221, 0]
